Goal: Information Seeking & Learning: Check status

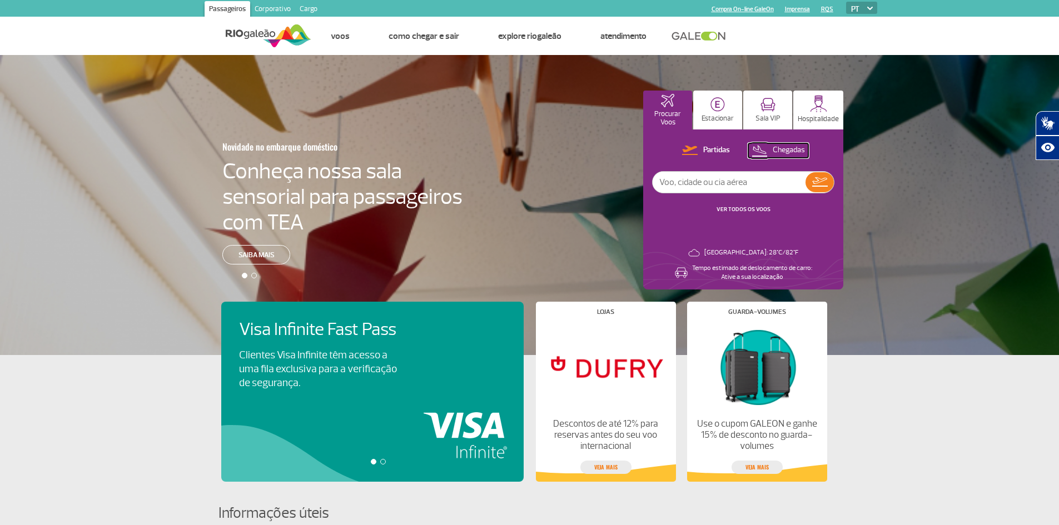
click at [791, 150] on p "Chegadas" at bounding box center [789, 150] width 32 height 11
click at [748, 210] on link "VER TODOS OS VOOS" at bounding box center [744, 209] width 54 height 7
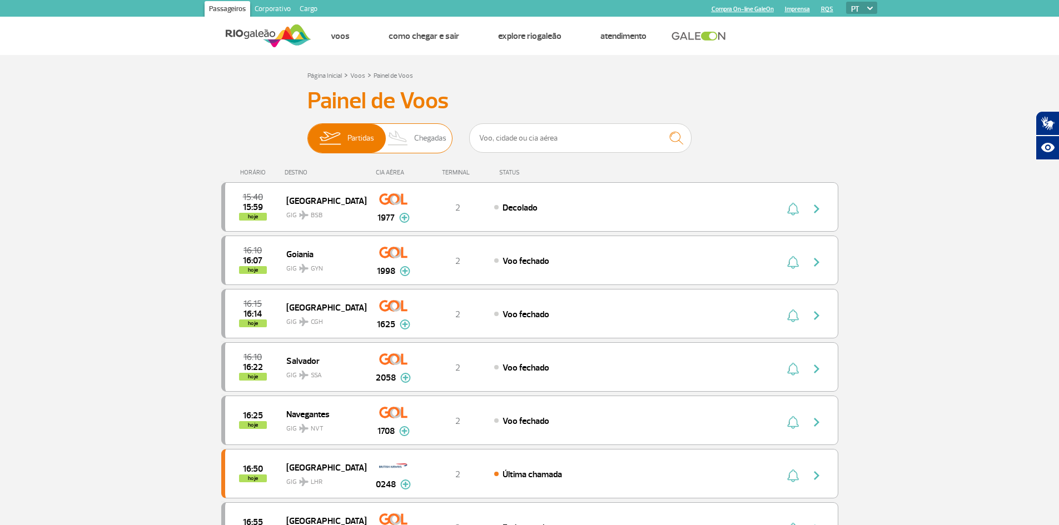
click at [440, 145] on span "Chegadas" at bounding box center [430, 138] width 32 height 29
click at [307, 133] on input "Partidas Chegadas" at bounding box center [307, 133] width 0 height 0
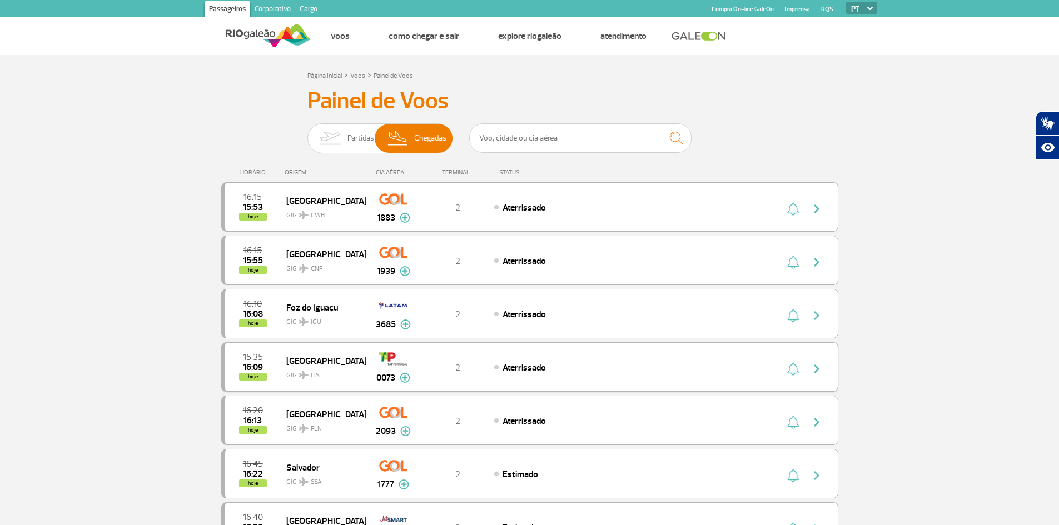
click at [340, 358] on span "[GEOGRAPHIC_DATA]" at bounding box center [321, 361] width 71 height 14
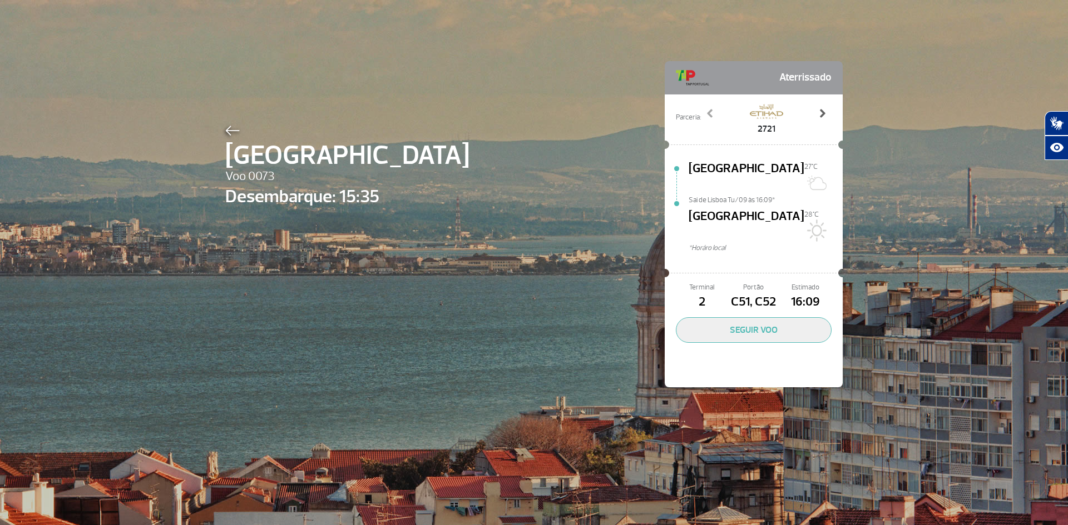
click at [821, 116] on span at bounding box center [821, 113] width 11 height 11
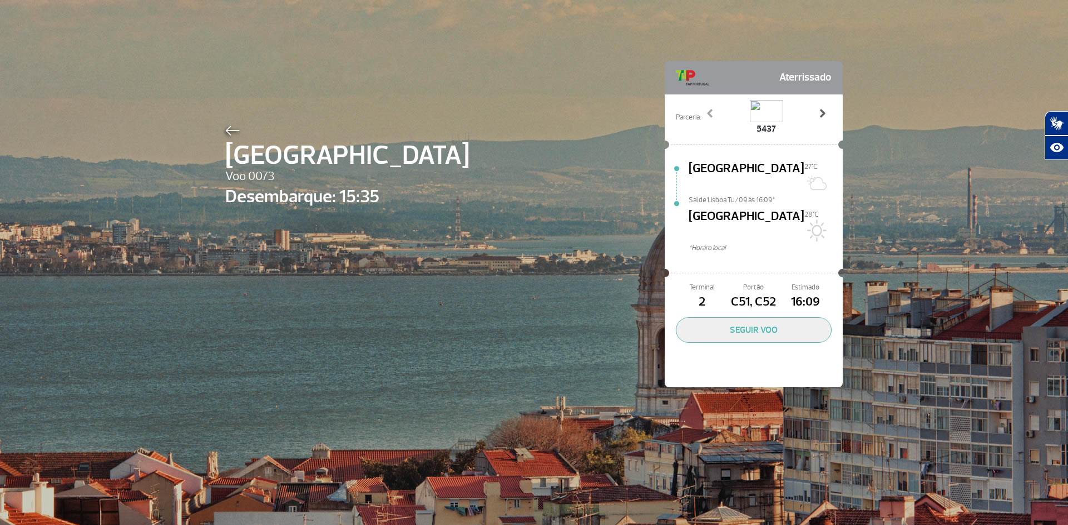
click at [821, 116] on span at bounding box center [821, 113] width 11 height 11
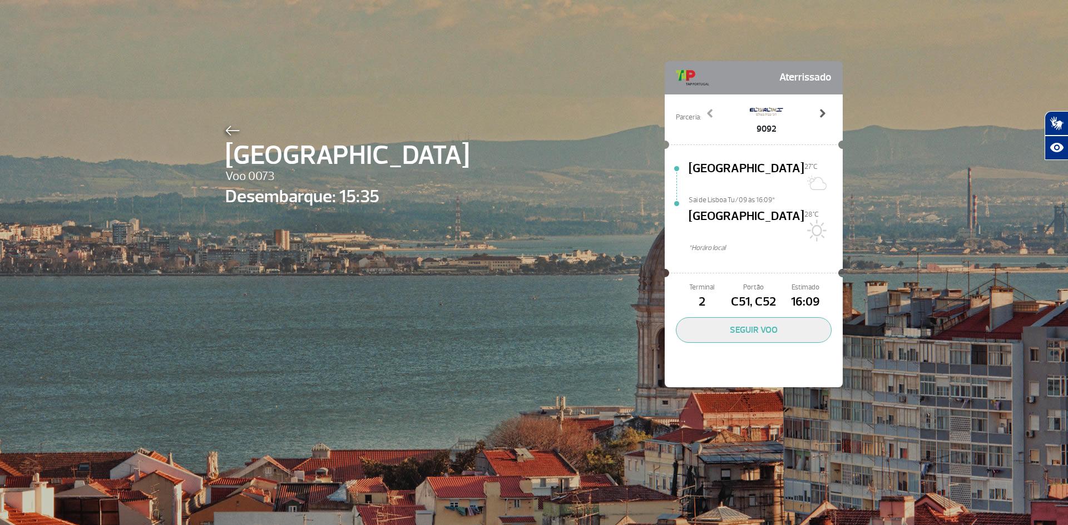
click at [821, 116] on span at bounding box center [821, 113] width 11 height 11
click at [229, 130] on img at bounding box center [232, 131] width 14 height 10
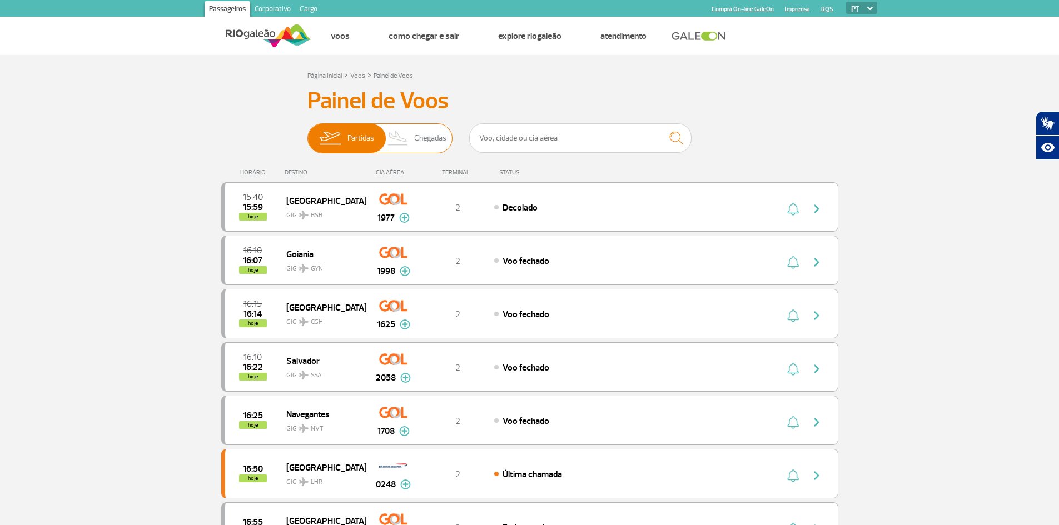
click at [436, 137] on span "Chegadas" at bounding box center [430, 138] width 32 height 29
click at [307, 133] on input "Partidas Chegadas" at bounding box center [307, 133] width 0 height 0
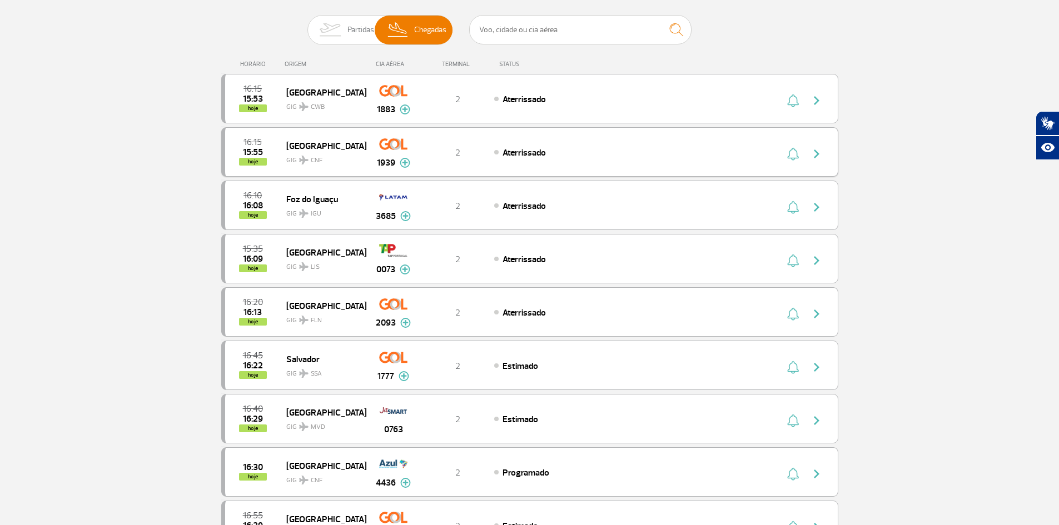
scroll to position [334, 0]
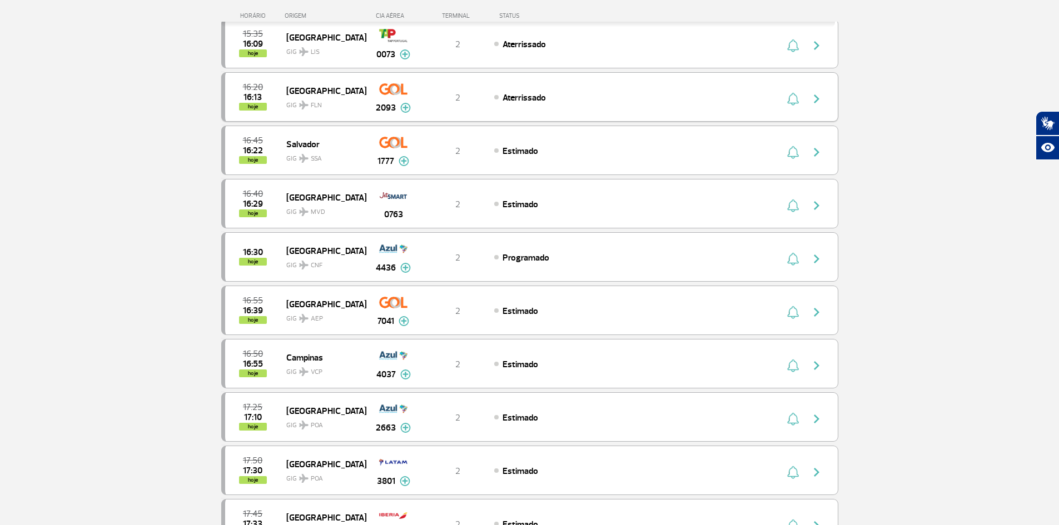
click at [442, 101] on div "2" at bounding box center [457, 97] width 73 height 12
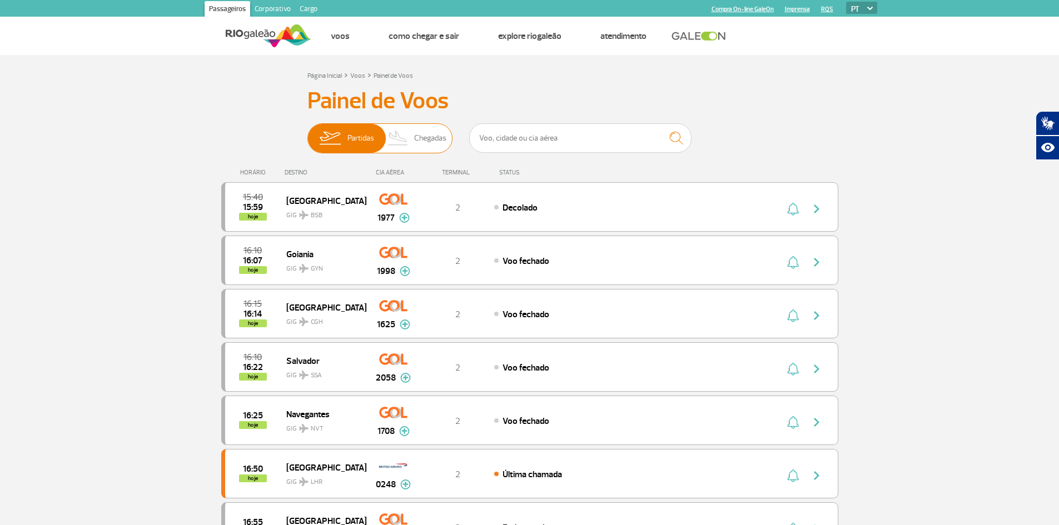
click at [435, 150] on span "Chegadas" at bounding box center [430, 138] width 32 height 29
click at [307, 133] on input "Partidas Chegadas" at bounding box center [307, 133] width 0 height 0
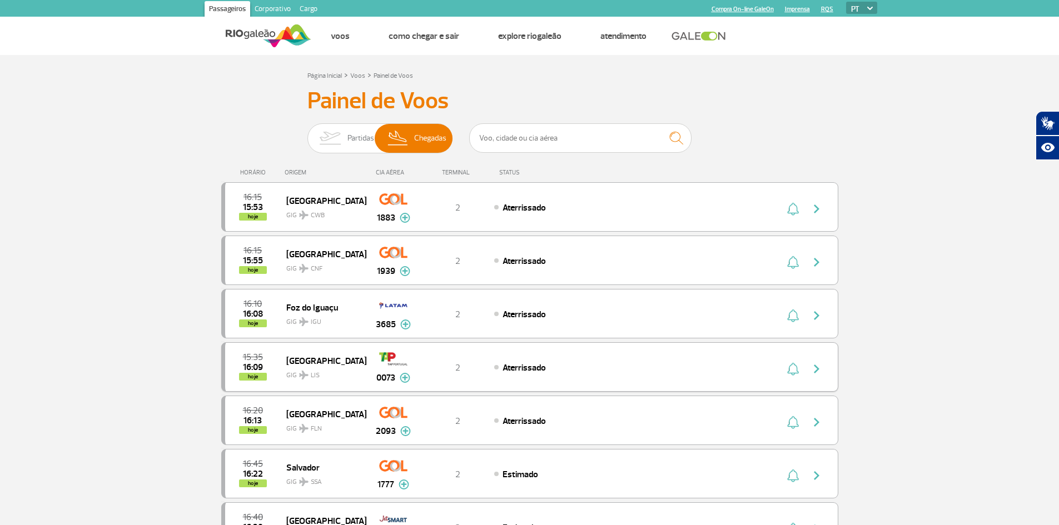
click at [410, 378] on img at bounding box center [405, 378] width 11 height 10
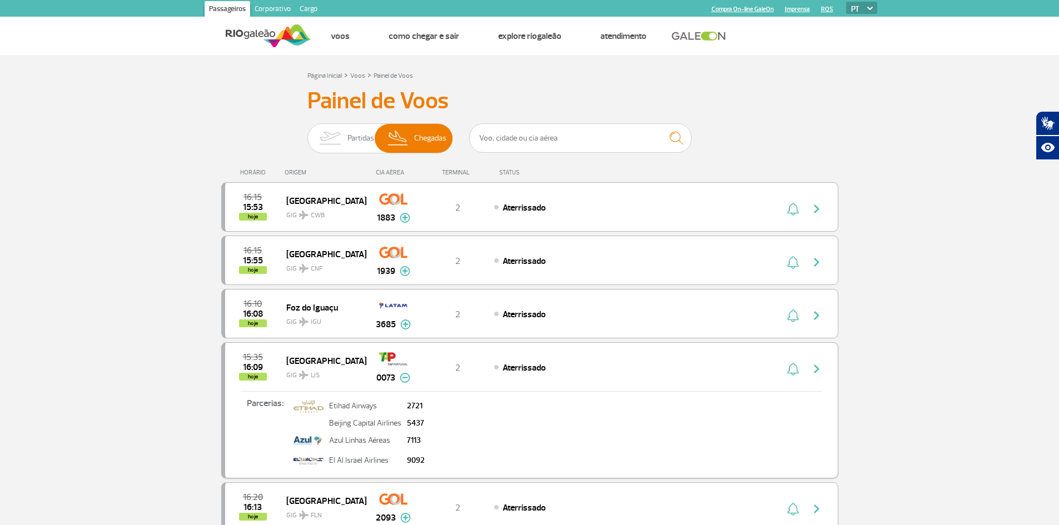
click at [434, 369] on div "2" at bounding box center [457, 367] width 73 height 12
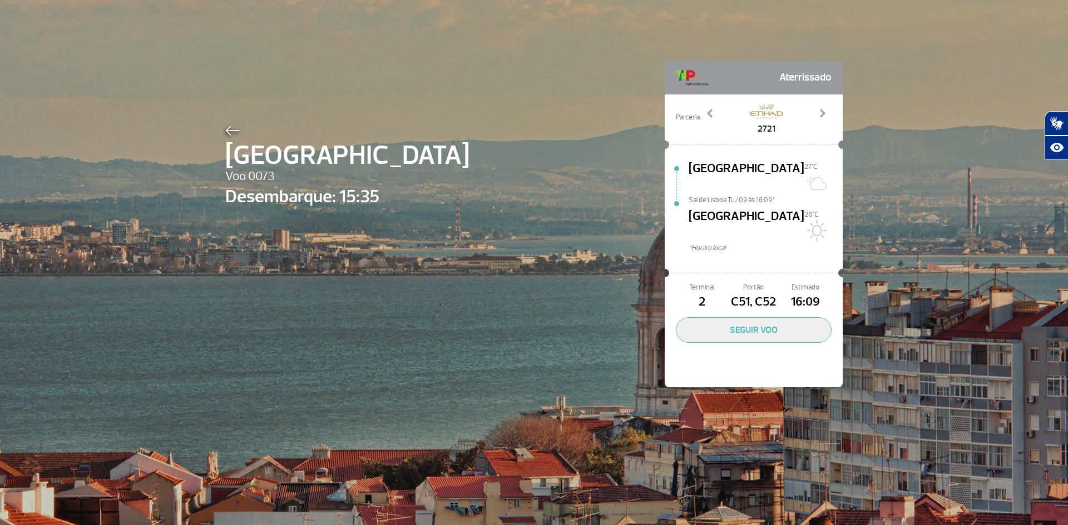
click at [750, 293] on span "C51, C52" at bounding box center [753, 302] width 52 height 19
